Goal: Find specific page/section: Find specific page/section

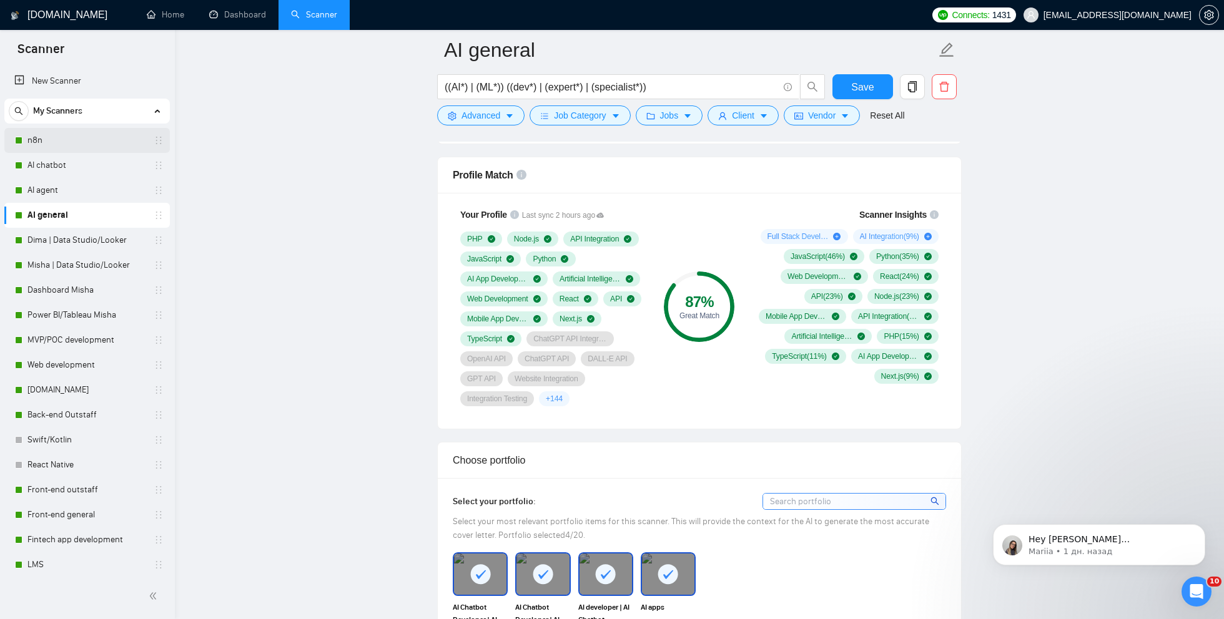
click at [54, 135] on link "n8n" at bounding box center [86, 140] width 119 height 25
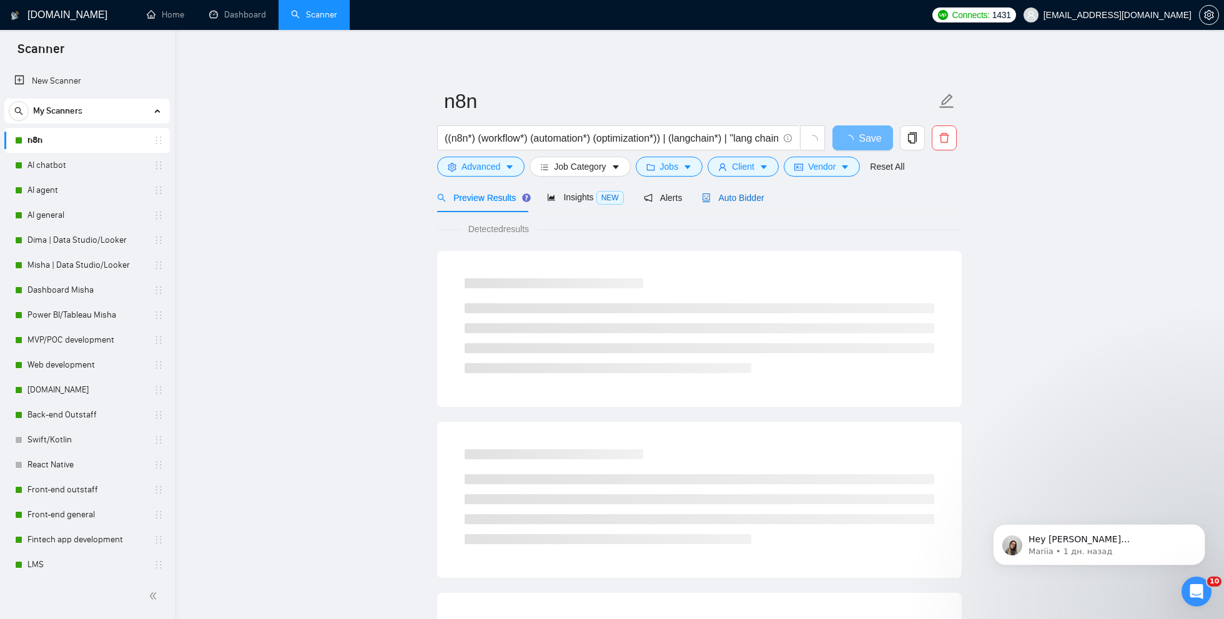
click at [724, 199] on span "Auto Bidder" at bounding box center [733, 198] width 62 height 10
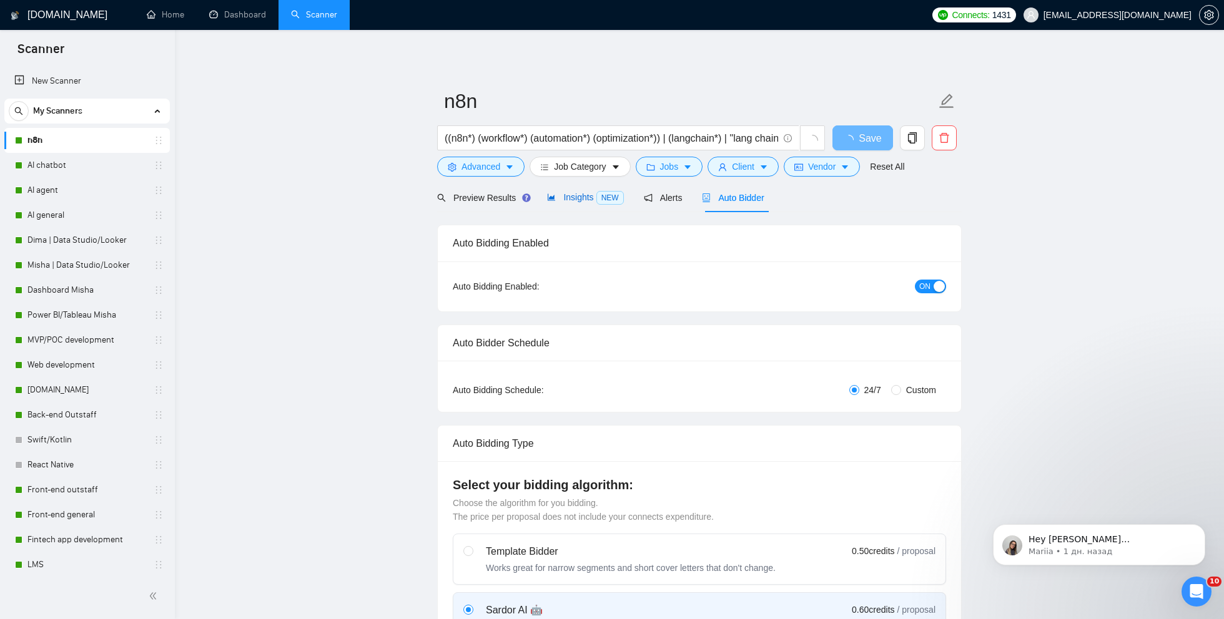
click at [577, 198] on span "Insights NEW" at bounding box center [585, 197] width 76 height 10
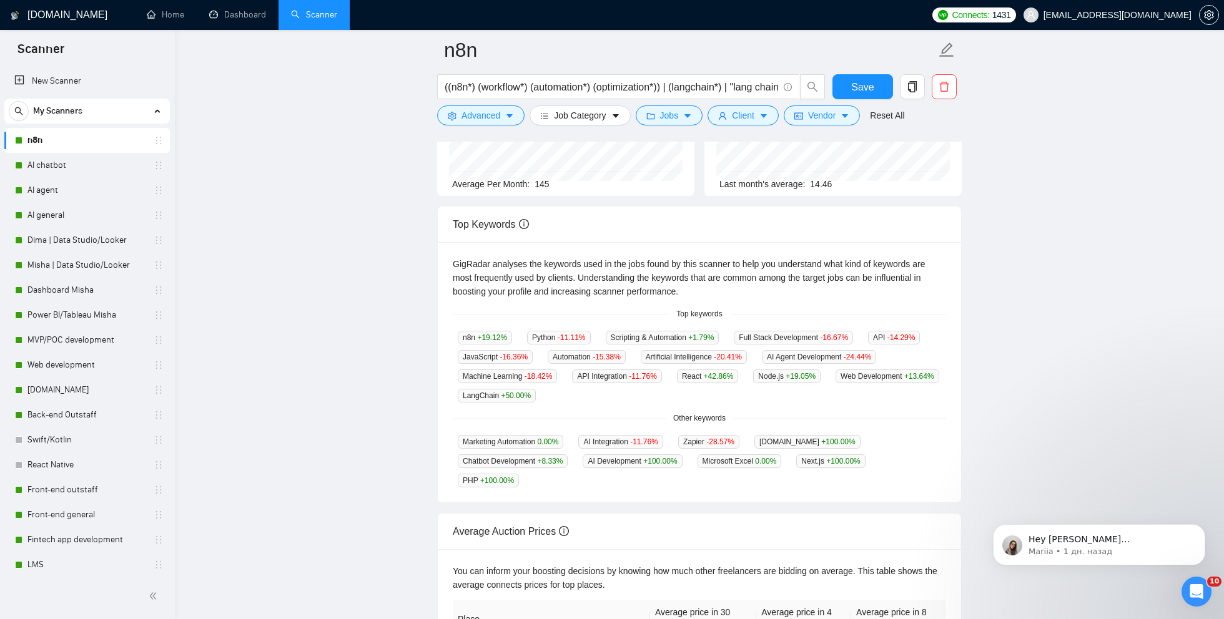
scroll to position [170, 0]
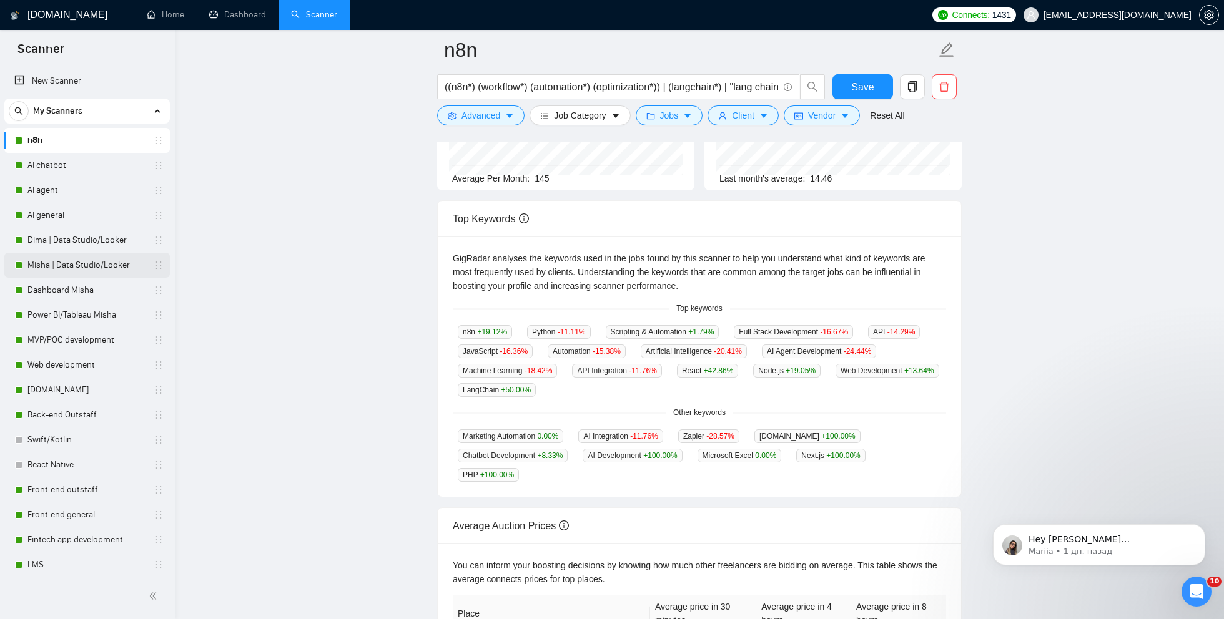
click at [74, 264] on link "Misha | Data Studio/Looker" at bounding box center [86, 265] width 119 height 25
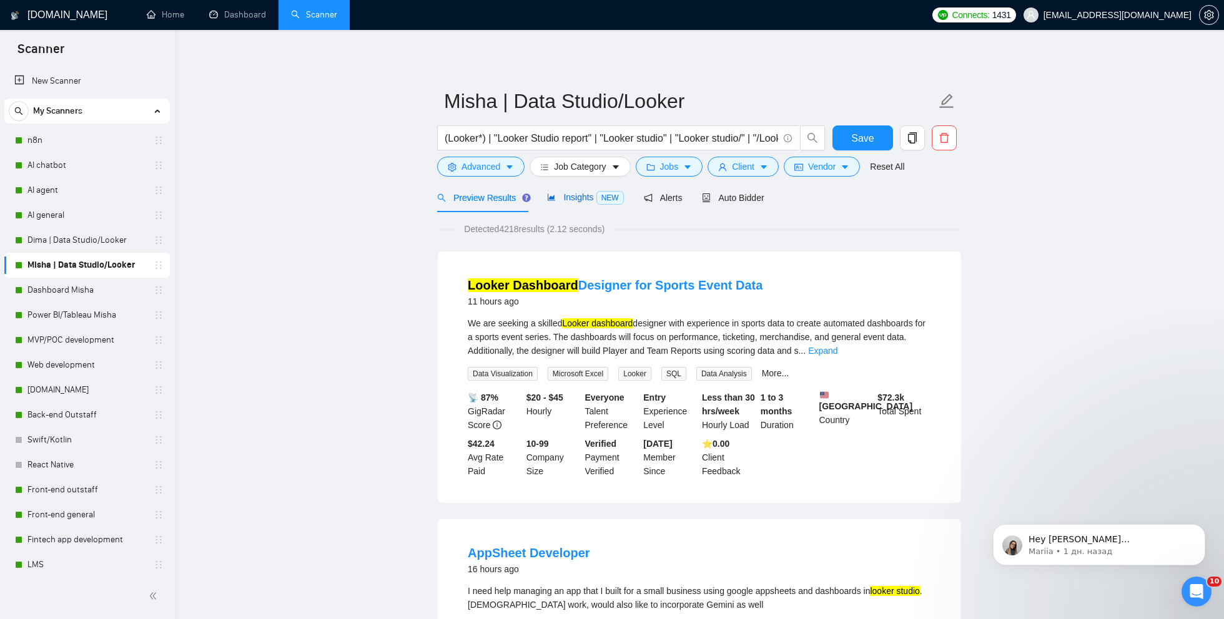
click at [579, 195] on span "Insights NEW" at bounding box center [585, 197] width 76 height 10
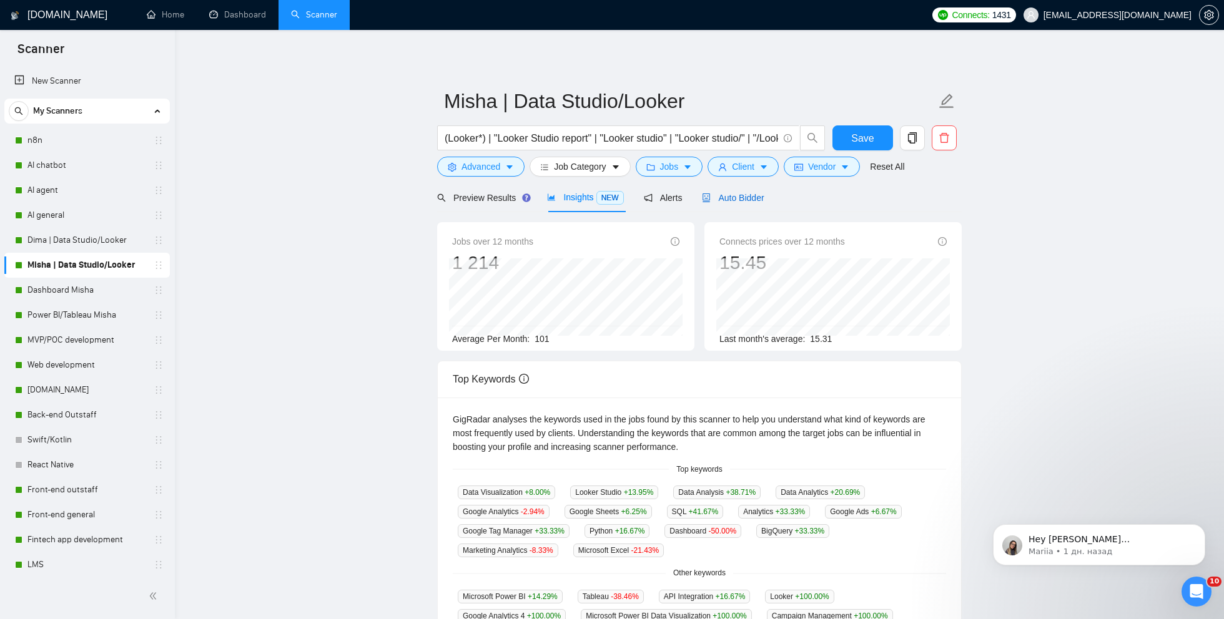
click at [740, 192] on div "Auto Bidder" at bounding box center [733, 198] width 62 height 14
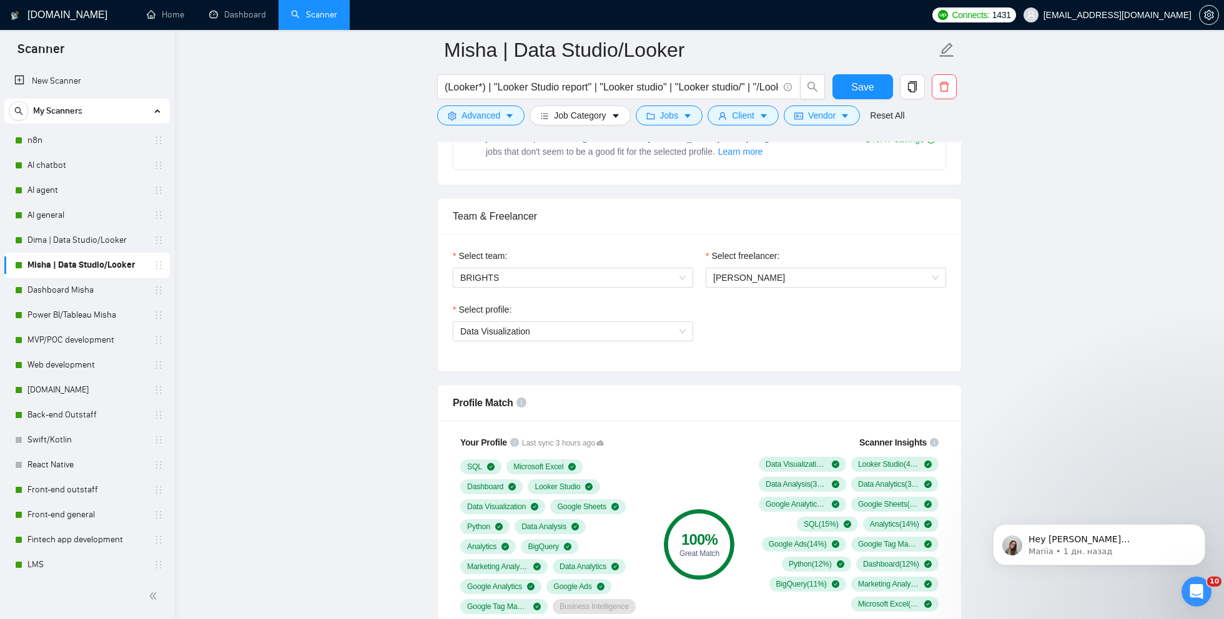
scroll to position [744, 0]
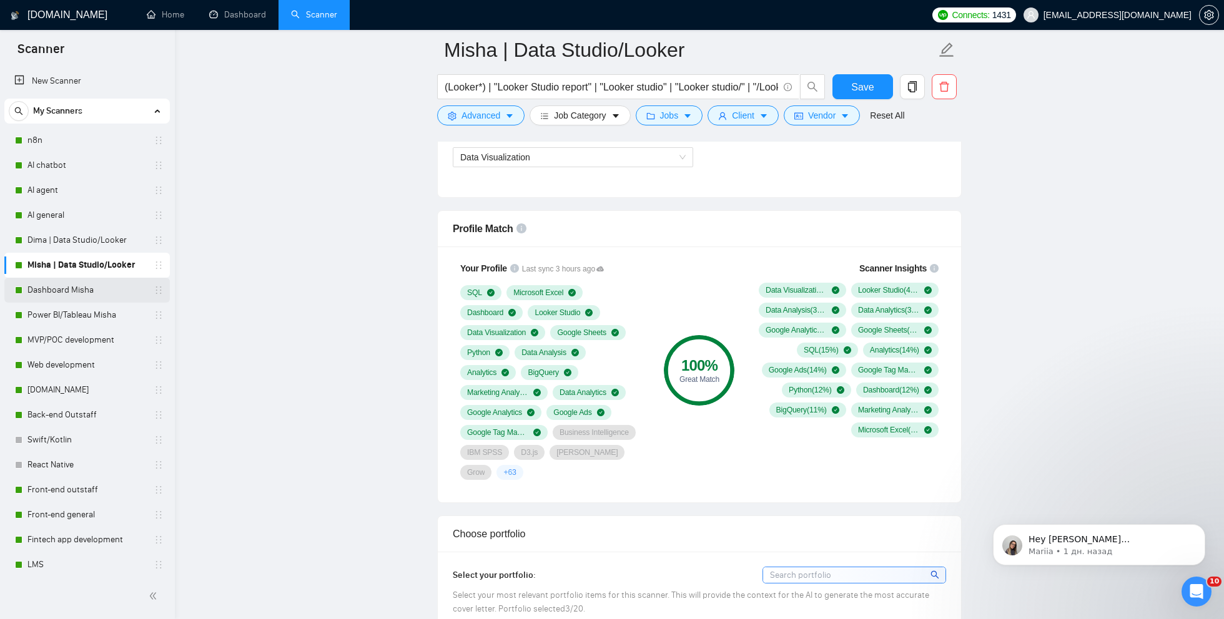
click at [66, 292] on link "Dashboard Misha" at bounding box center [86, 290] width 119 height 25
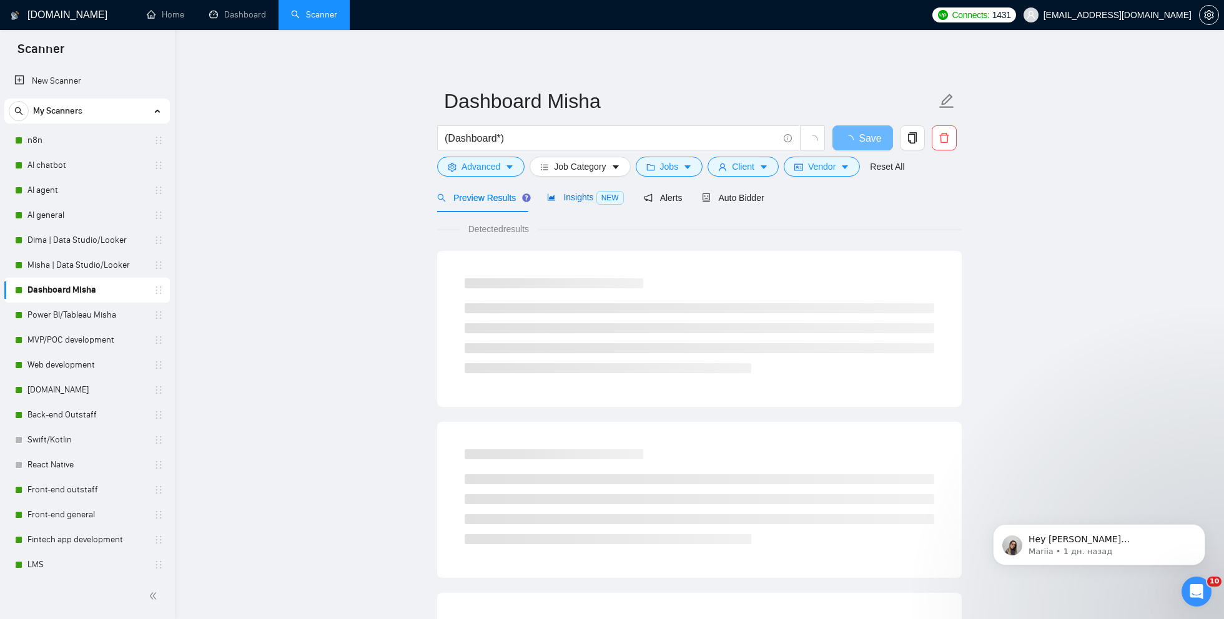
click at [573, 201] on span "Insights NEW" at bounding box center [585, 197] width 76 height 10
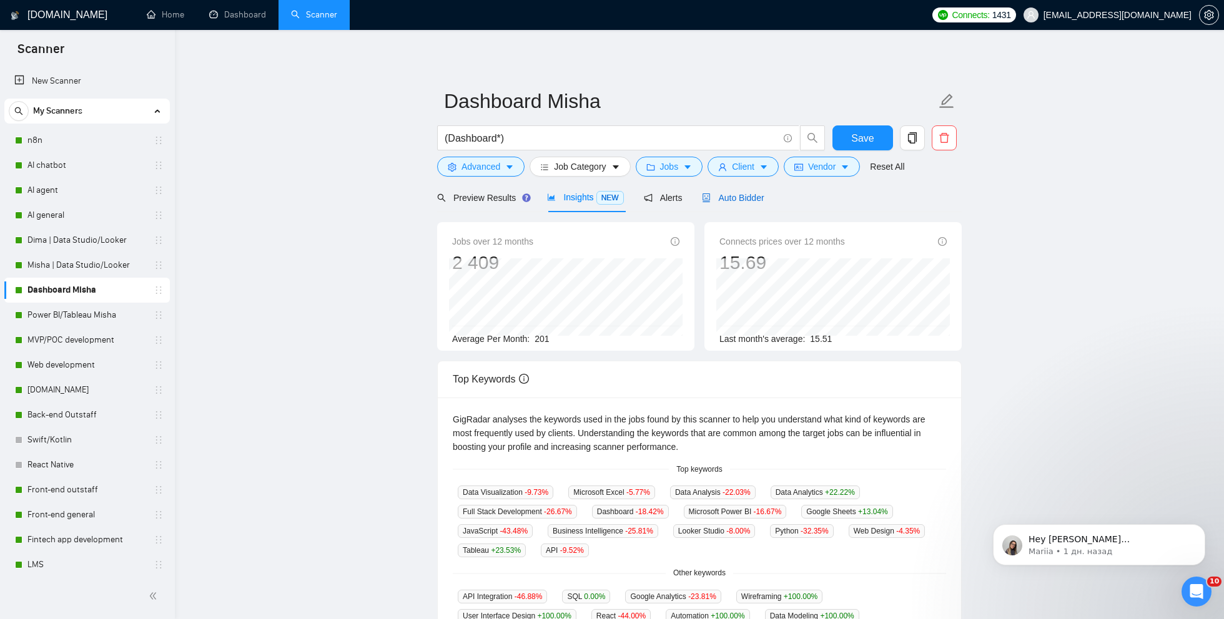
click at [730, 197] on span "Auto Bidder" at bounding box center [733, 198] width 62 height 10
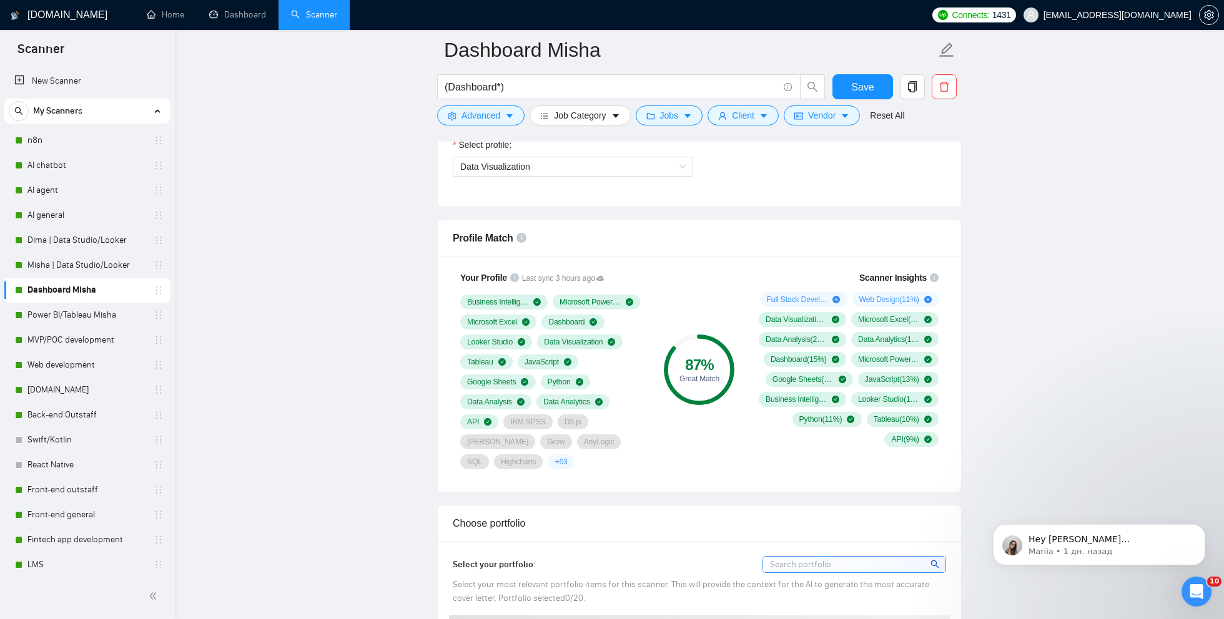
scroll to position [777, 0]
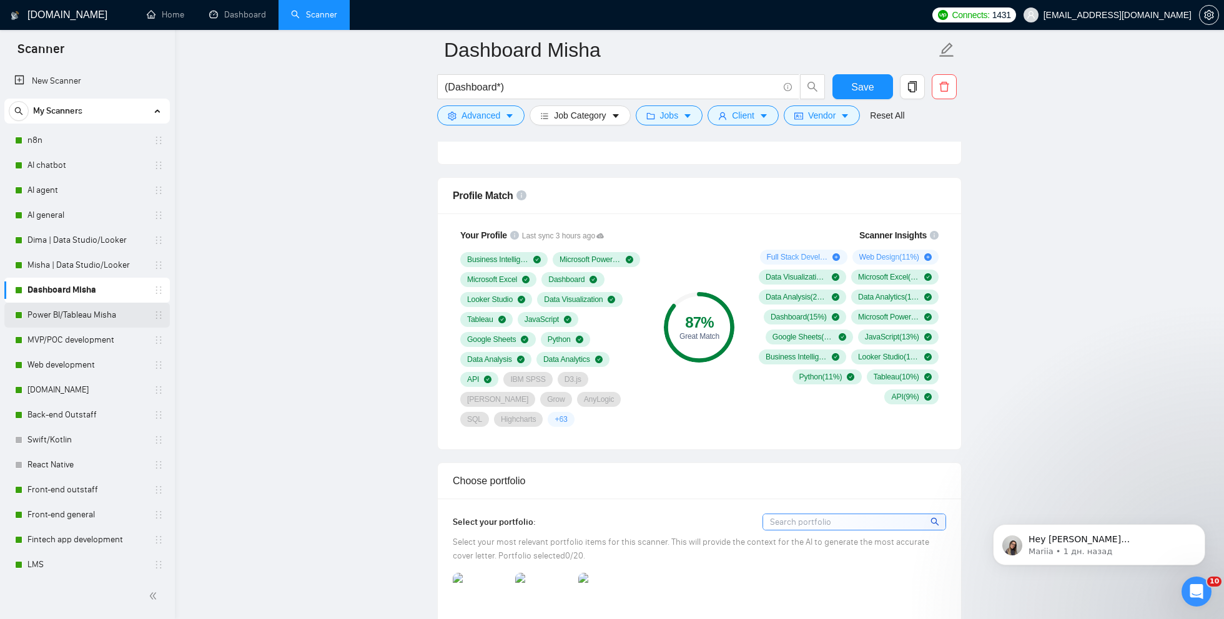
click at [88, 315] on link "Power BI/Tableau Misha" at bounding box center [86, 315] width 119 height 25
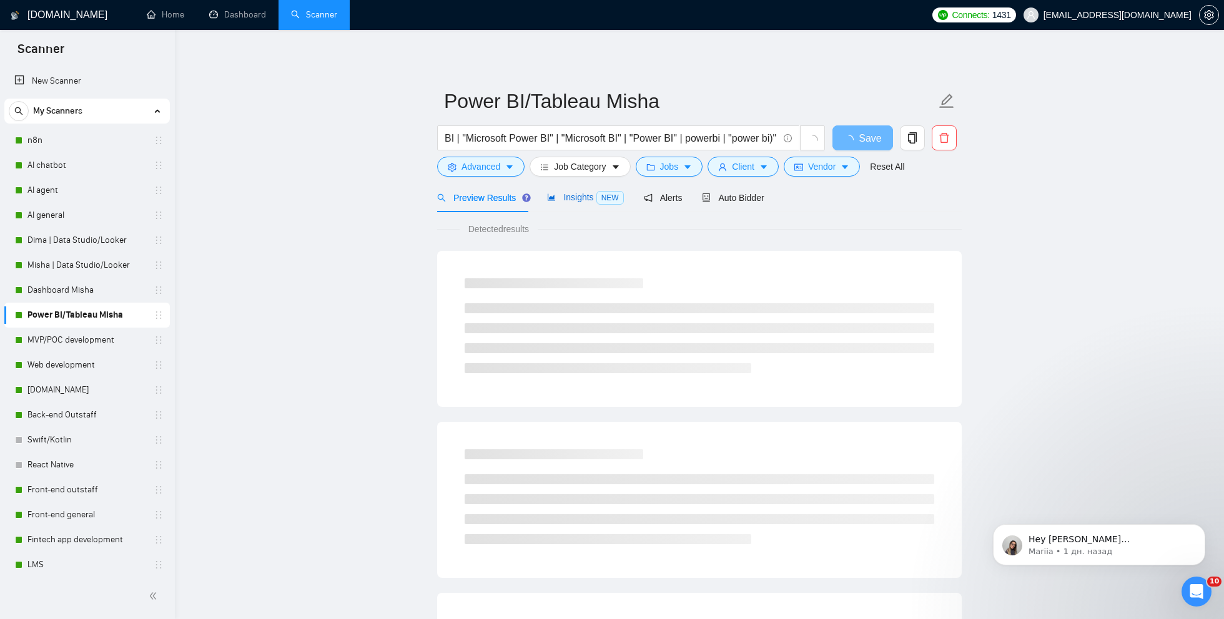
click at [564, 199] on span "Insights NEW" at bounding box center [585, 197] width 76 height 10
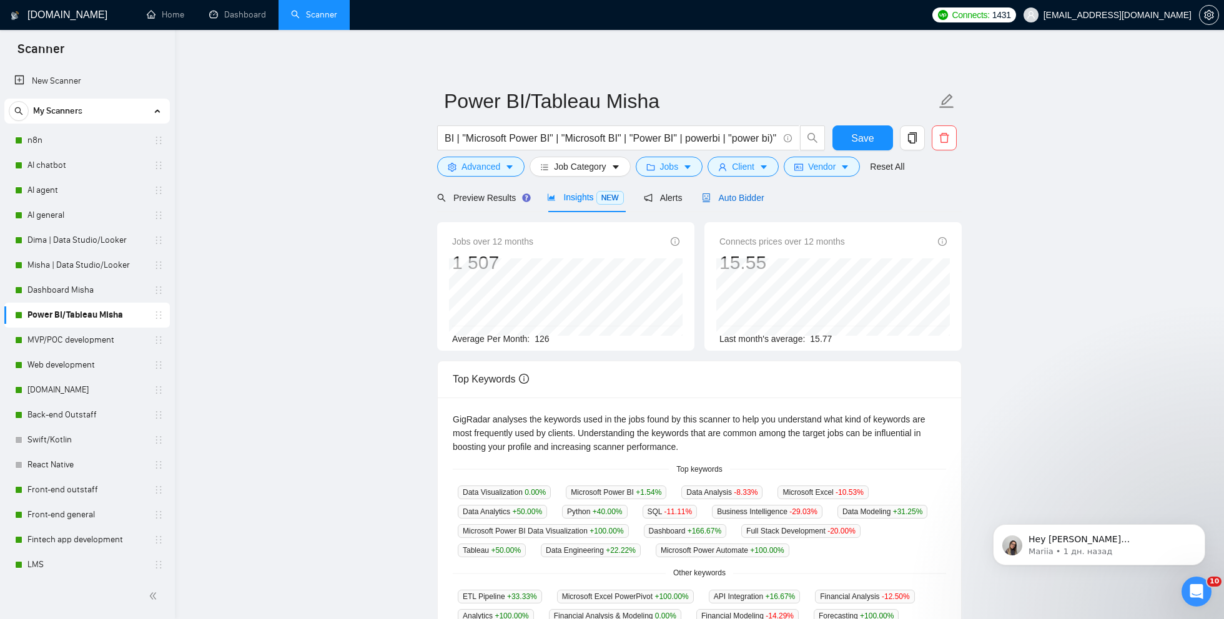
click at [748, 203] on div "Auto Bidder" at bounding box center [733, 198] width 62 height 14
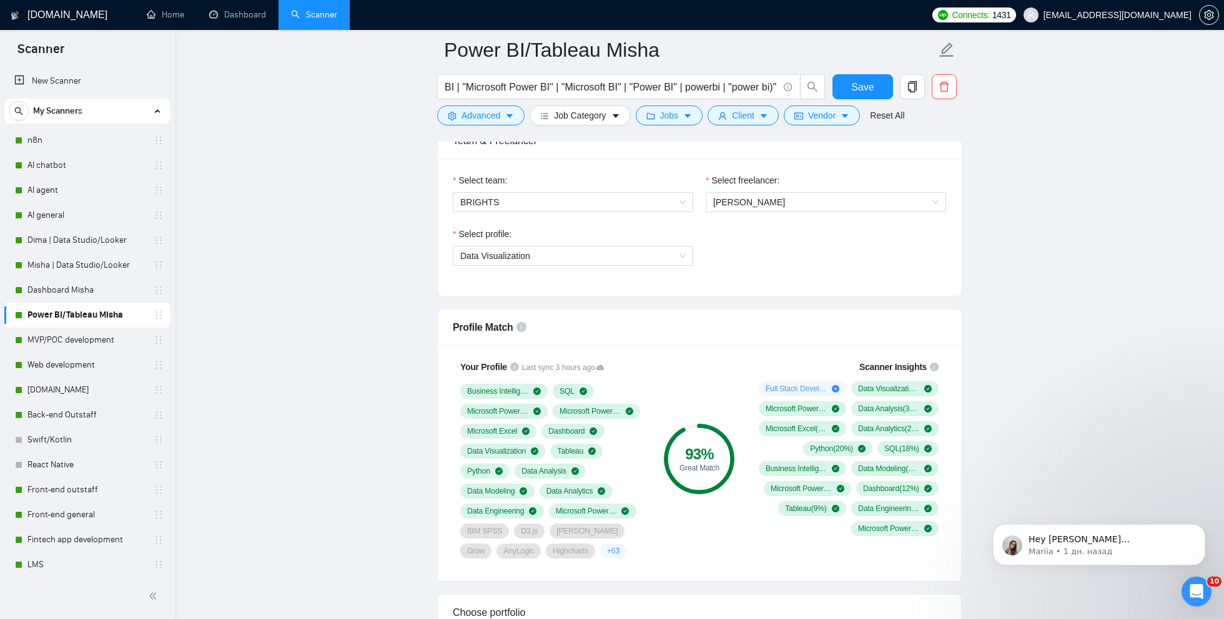
scroll to position [650, 0]
